Goal: Task Accomplishment & Management: Use online tool/utility

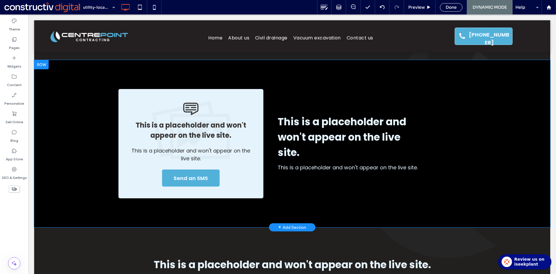
scroll to position [261, 0]
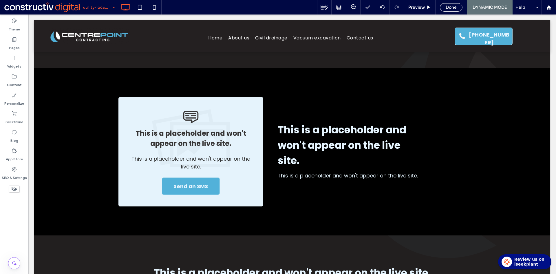
click at [114, 7] on div "utility-locating" at bounding box center [99, 7] width 38 height 14
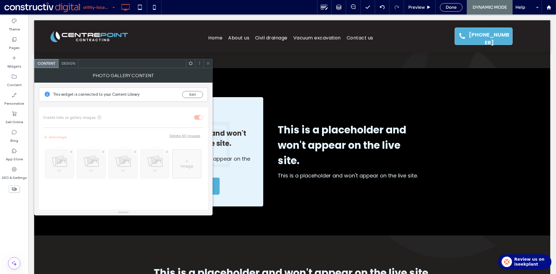
click at [70, 64] on span "Design" at bounding box center [68, 63] width 14 height 4
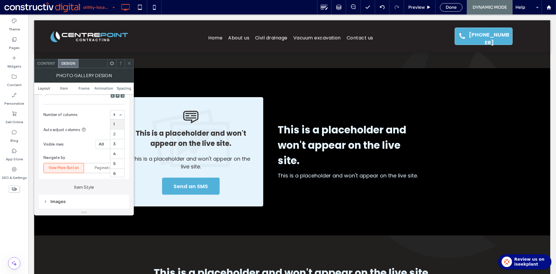
scroll to position [1, 0]
click at [130, 64] on icon at bounding box center [129, 63] width 4 height 4
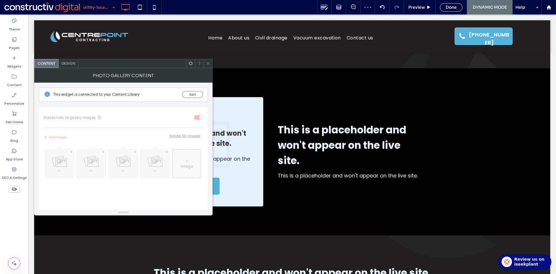
click at [70, 65] on span "Design" at bounding box center [68, 63] width 14 height 4
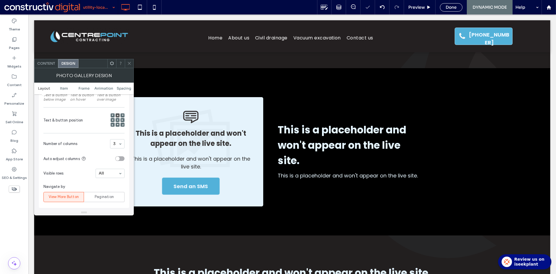
click at [121, 144] on div "3" at bounding box center [117, 143] width 14 height 9
click at [129, 64] on icon at bounding box center [129, 63] width 4 height 4
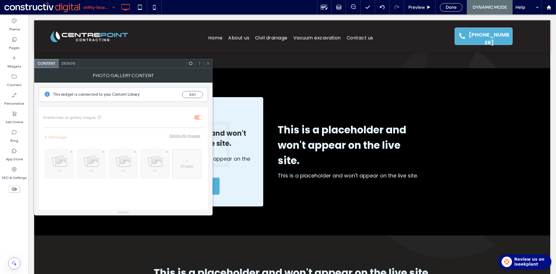
click at [70, 61] on div "Design" at bounding box center [68, 63] width 20 height 9
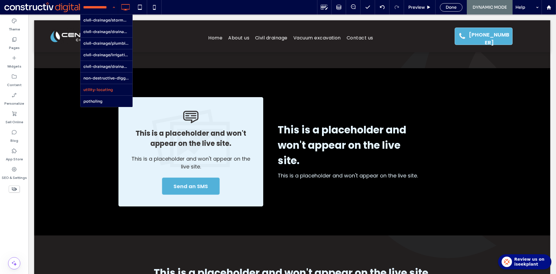
scroll to position [58, 0]
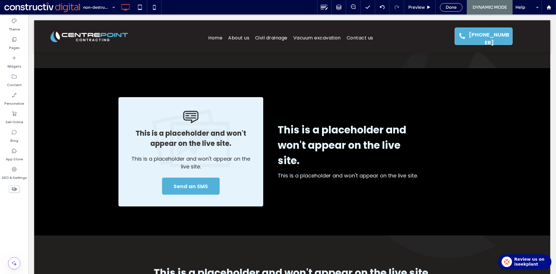
click at [112, 8] on div "non-destructive-digging" at bounding box center [99, 7] width 38 height 14
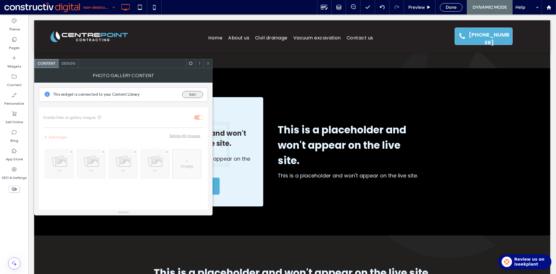
click at [191, 94] on button "Edit" at bounding box center [192, 94] width 21 height 7
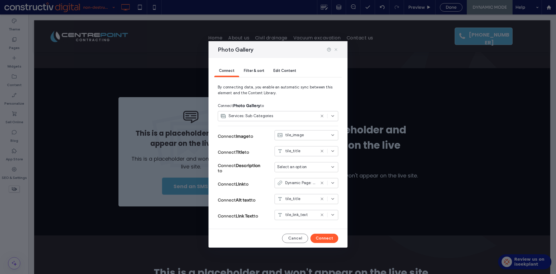
click at [336, 49] on icon at bounding box center [336, 49] width 5 height 5
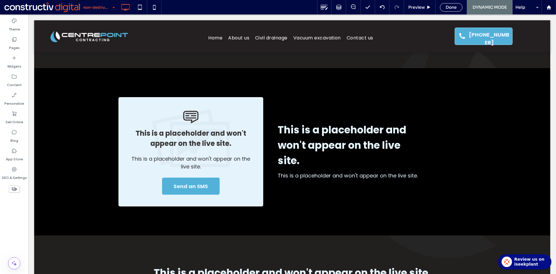
click at [232, 146] on div at bounding box center [292, 143] width 528 height 259
click at [76, 204] on div at bounding box center [292, 143] width 528 height 259
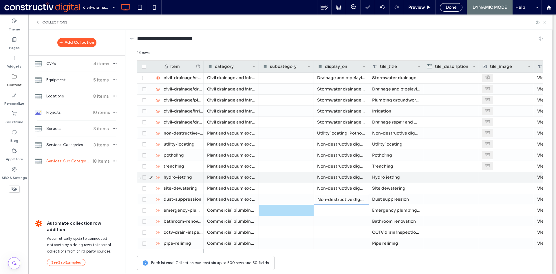
scroll to position [33, 0]
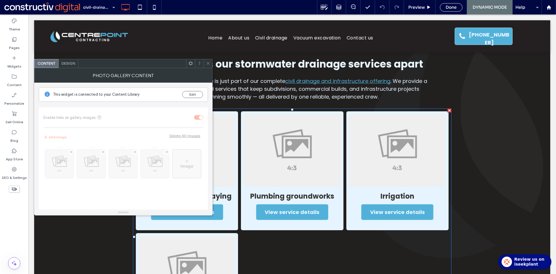
scroll to position [608, 0]
click at [67, 64] on span "Design" at bounding box center [68, 63] width 14 height 4
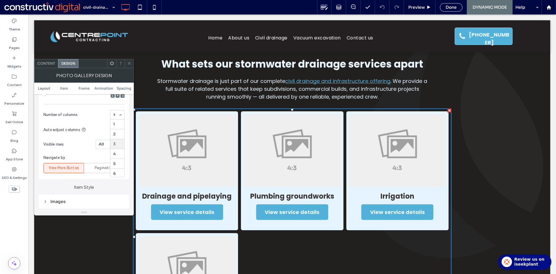
scroll to position [1, 0]
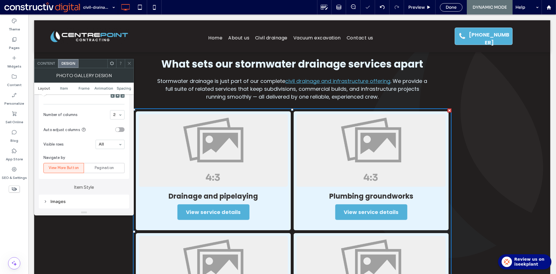
click at [129, 62] on icon at bounding box center [129, 63] width 4 height 4
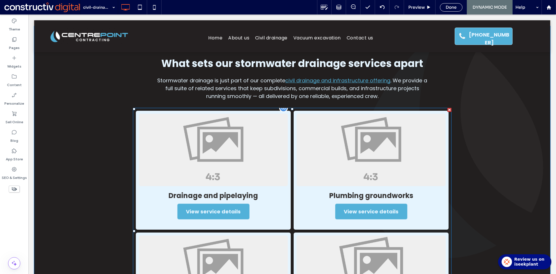
scroll to position [608, 0]
